Goal: Transaction & Acquisition: Purchase product/service

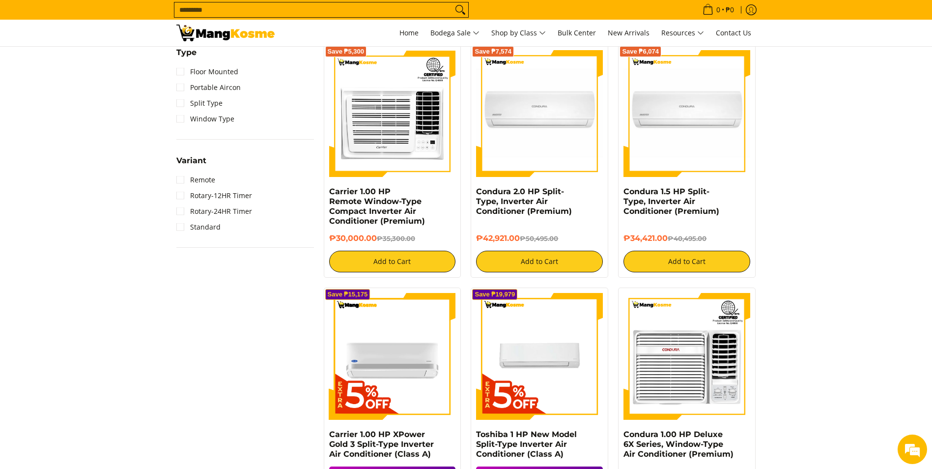
scroll to position [639, 0]
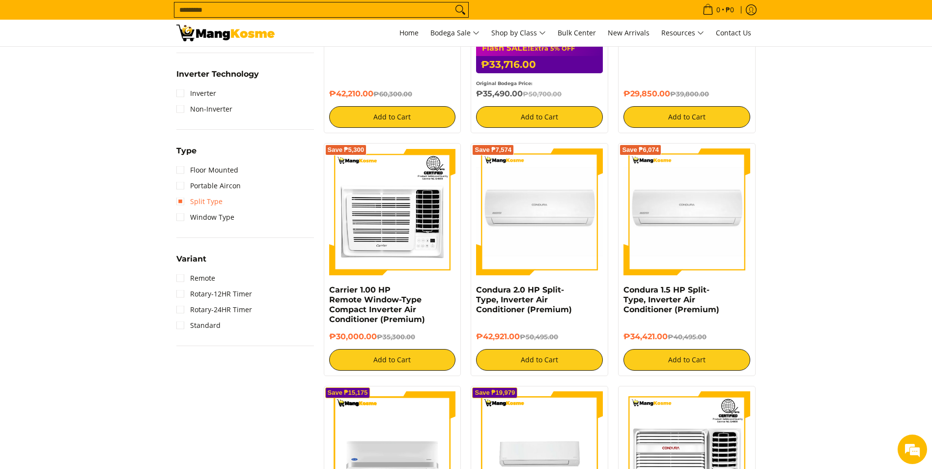
click at [199, 204] on link "Split Type" at bounding box center [199, 202] width 46 height 16
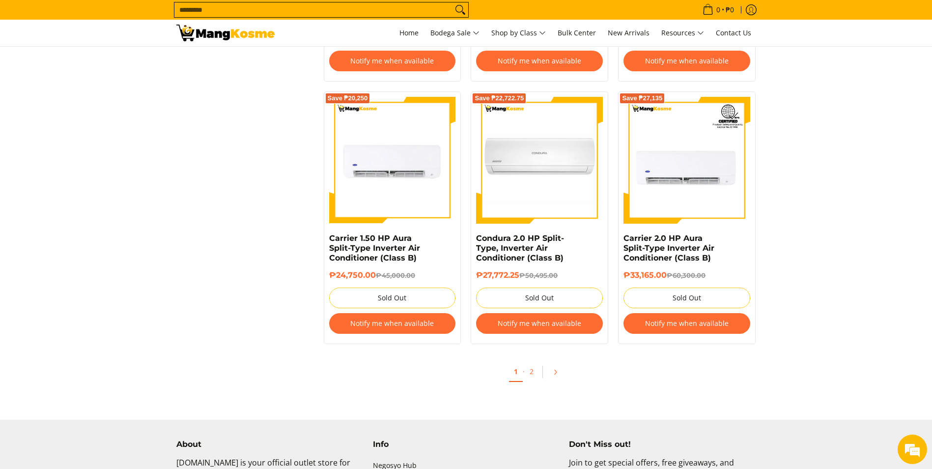
scroll to position [2048, 0]
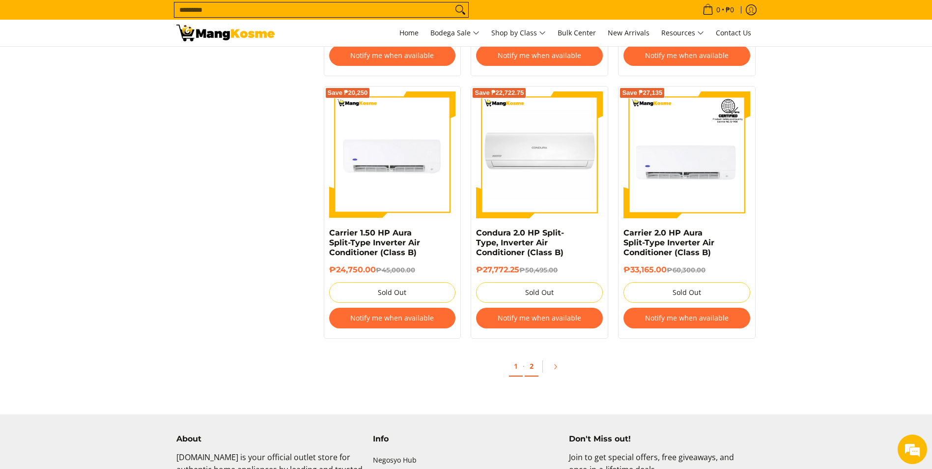
click at [533, 363] on link "2" at bounding box center [532, 366] width 14 height 20
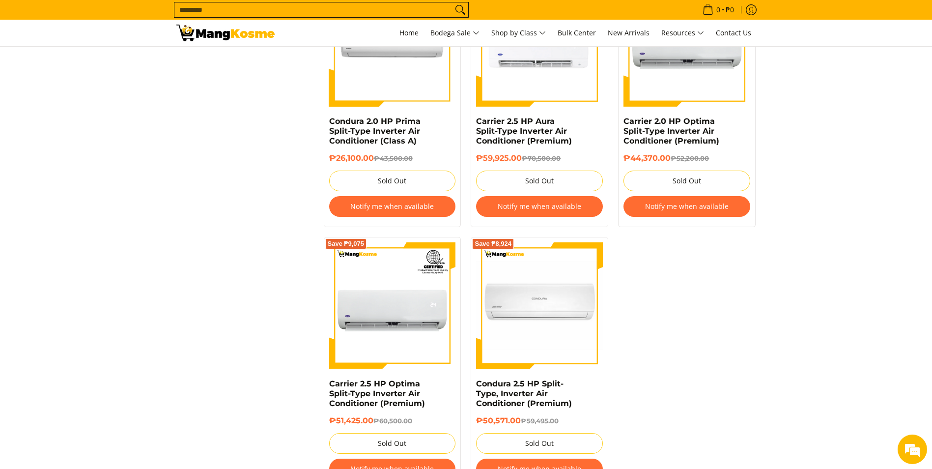
scroll to position [1966, 0]
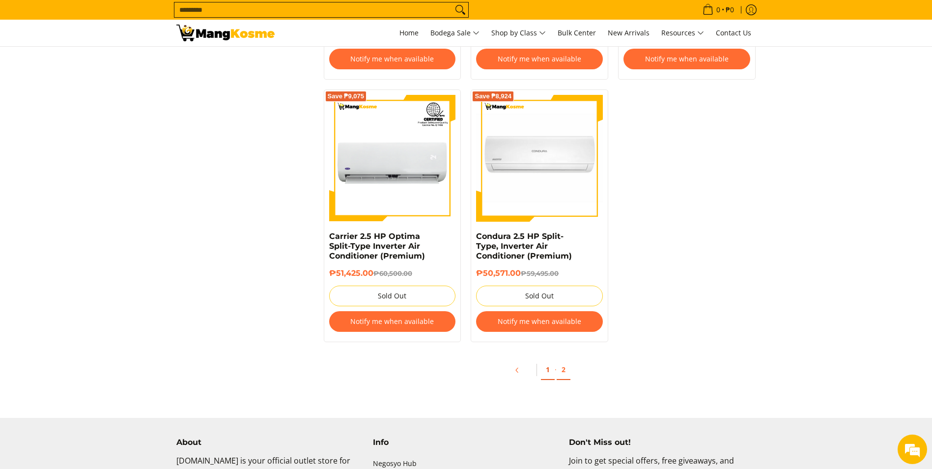
click at [543, 370] on link "1" at bounding box center [548, 370] width 14 height 20
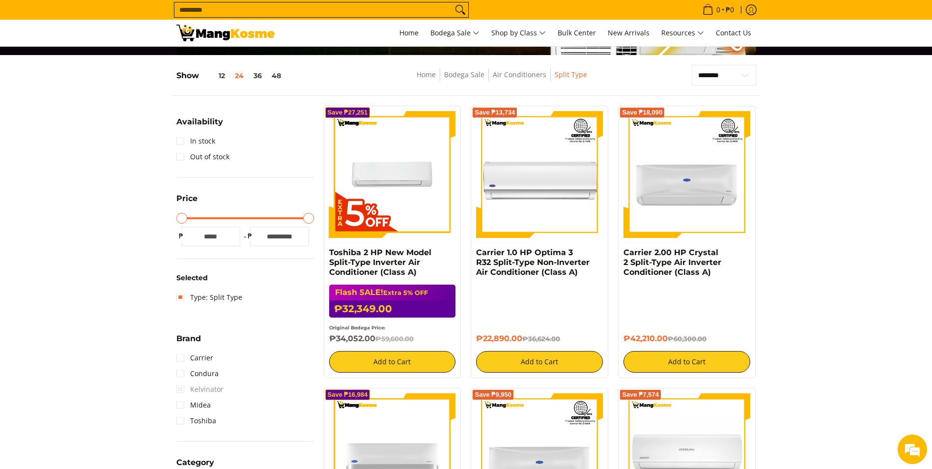
scroll to position [147, 0]
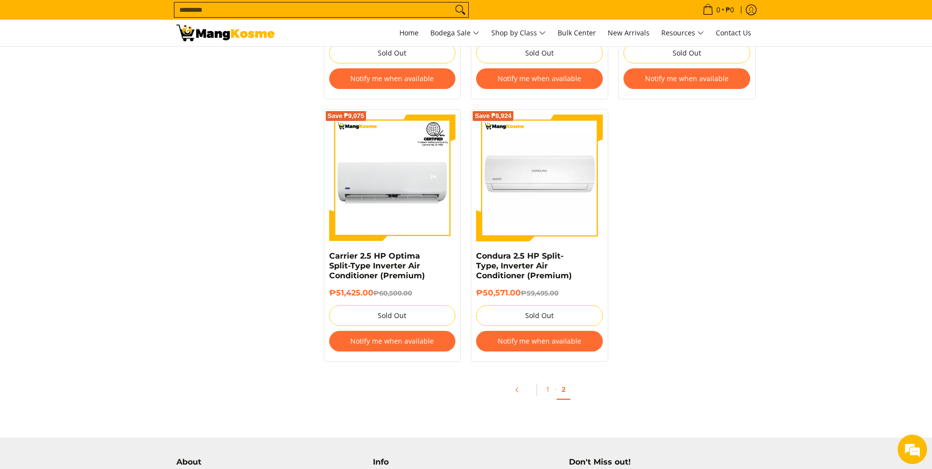
scroll to position [1966, 0]
